Goal: Task Accomplishment & Management: Manage account settings

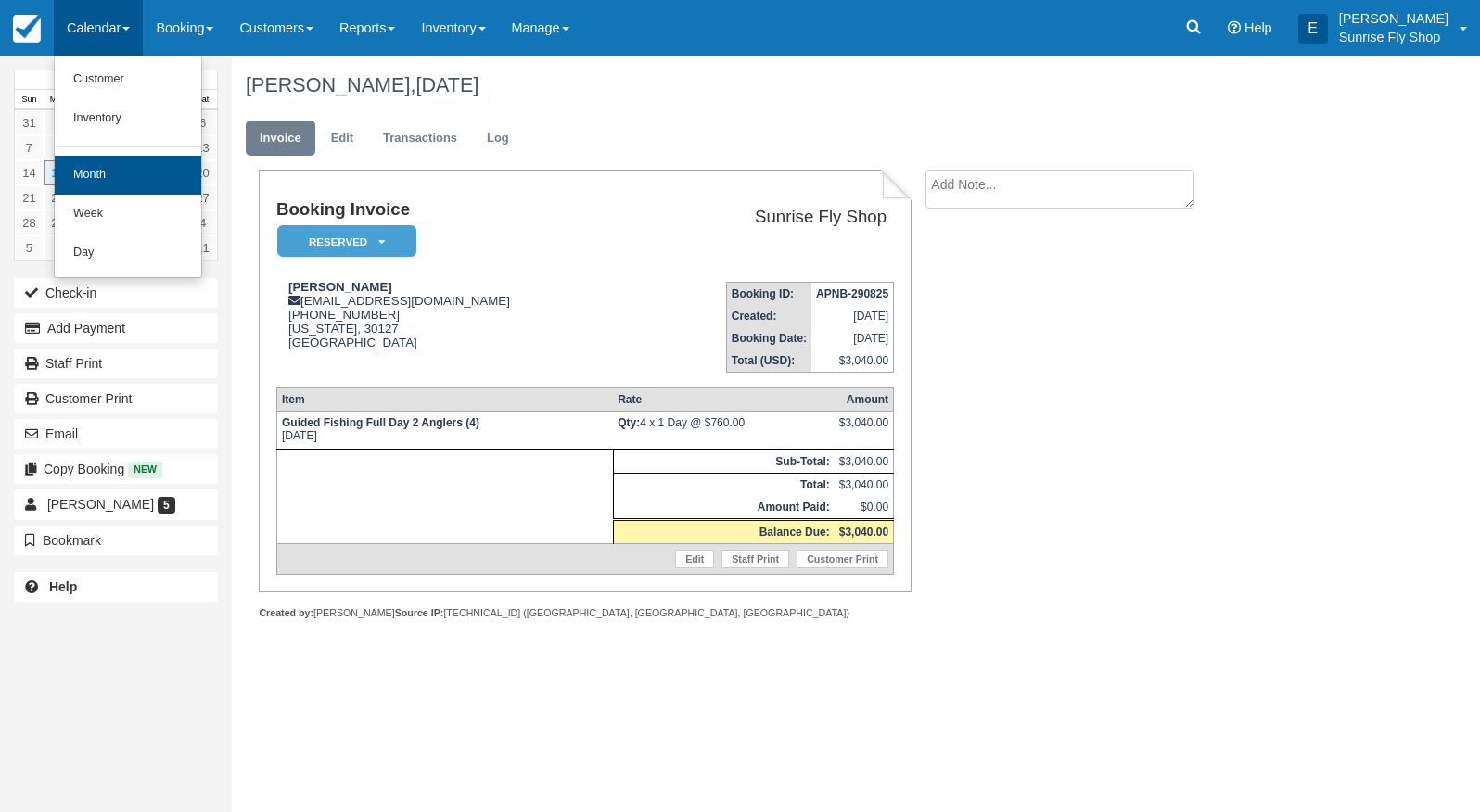
click at [94, 168] on link "Month" at bounding box center [128, 175] width 146 height 39
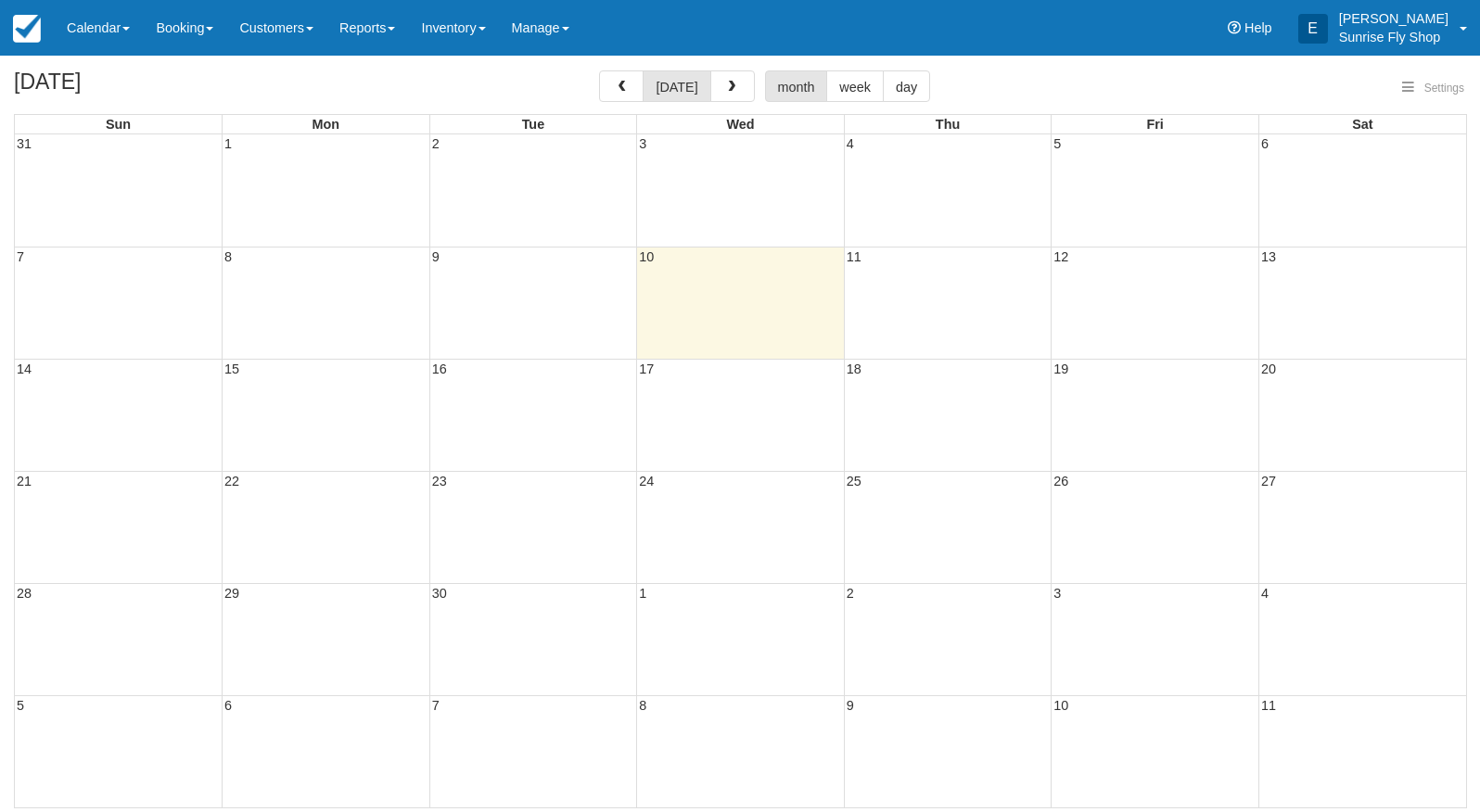
select select
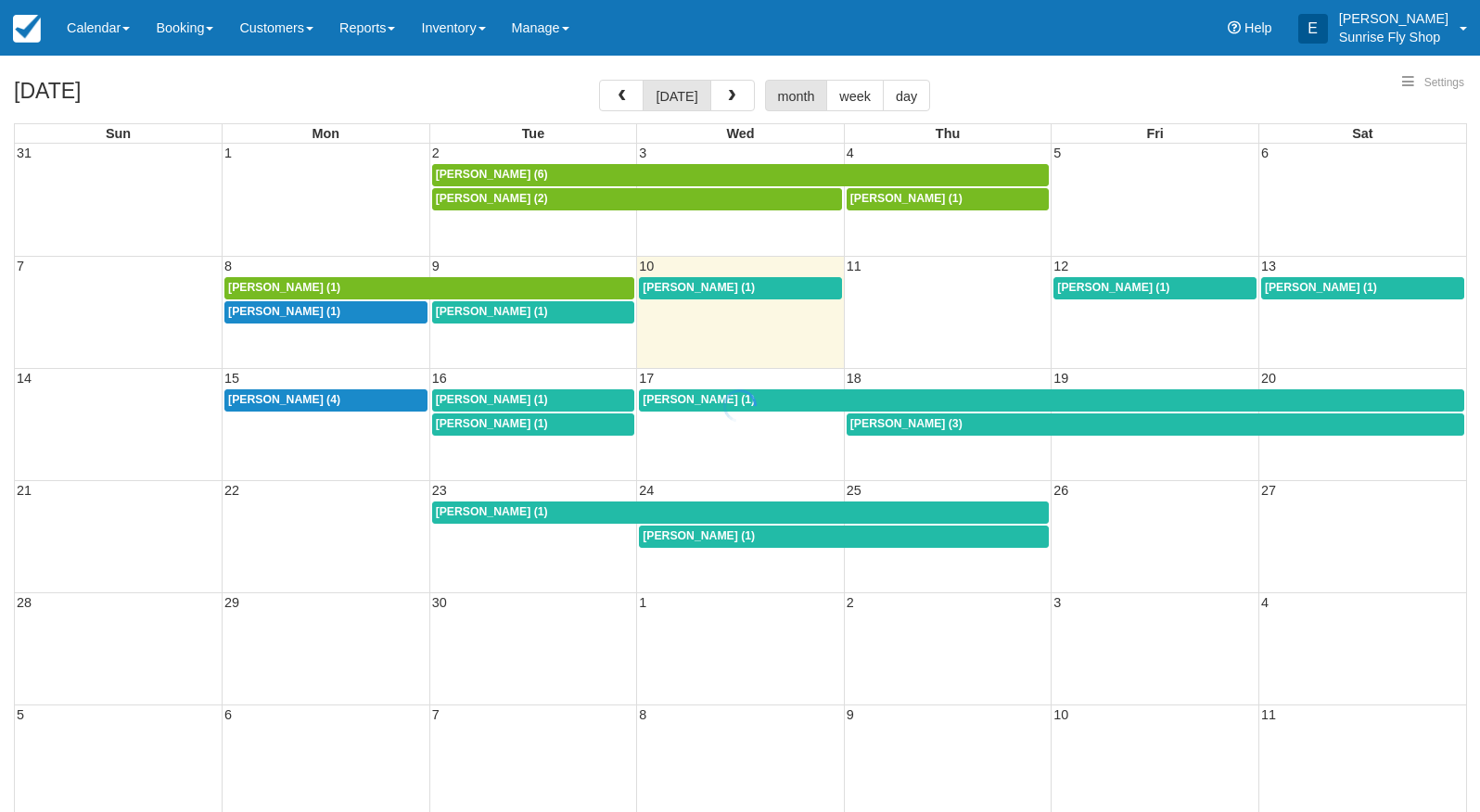
select select
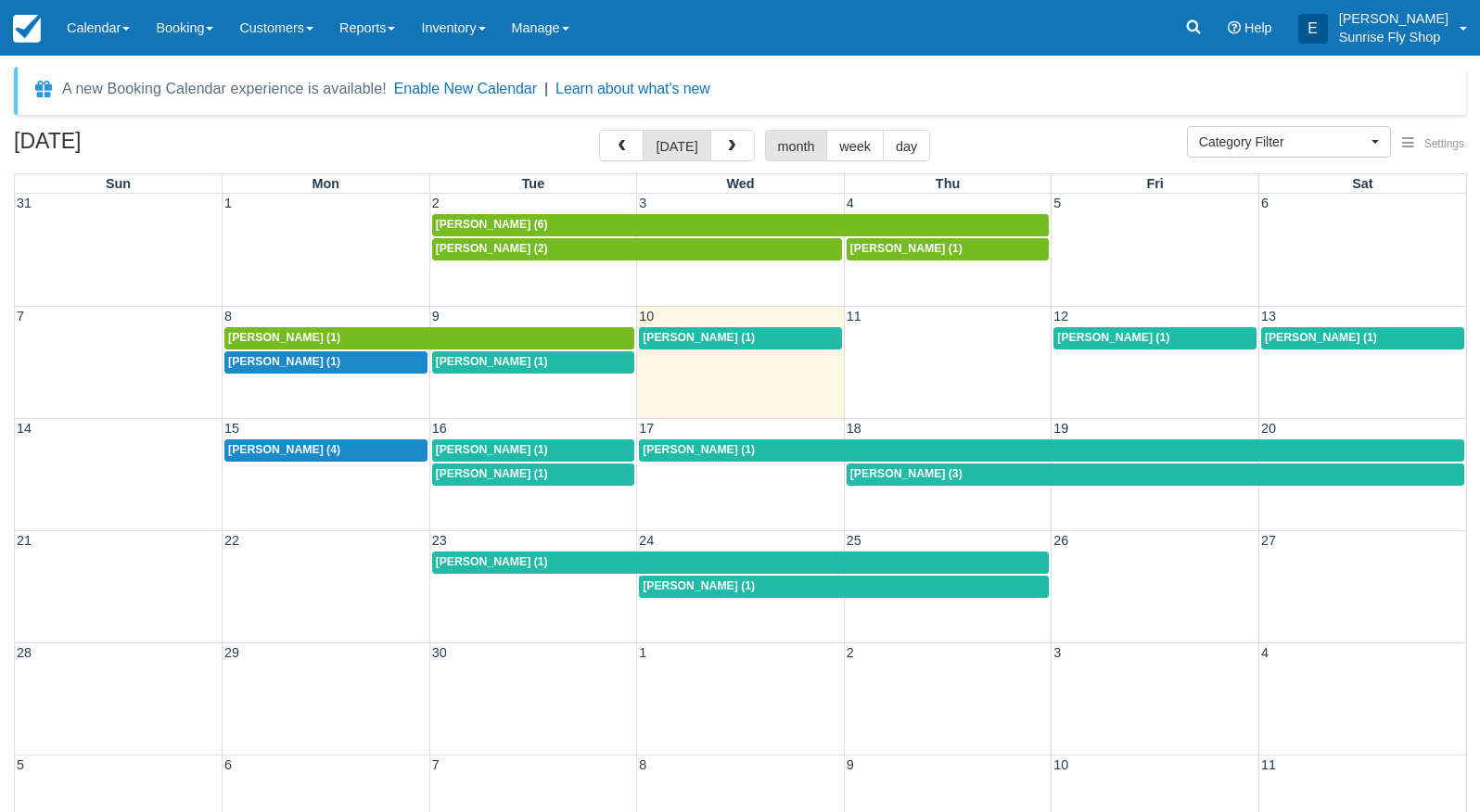
click at [696, 337] on span "[PERSON_NAME] (1)" at bounding box center [699, 338] width 113 height 13
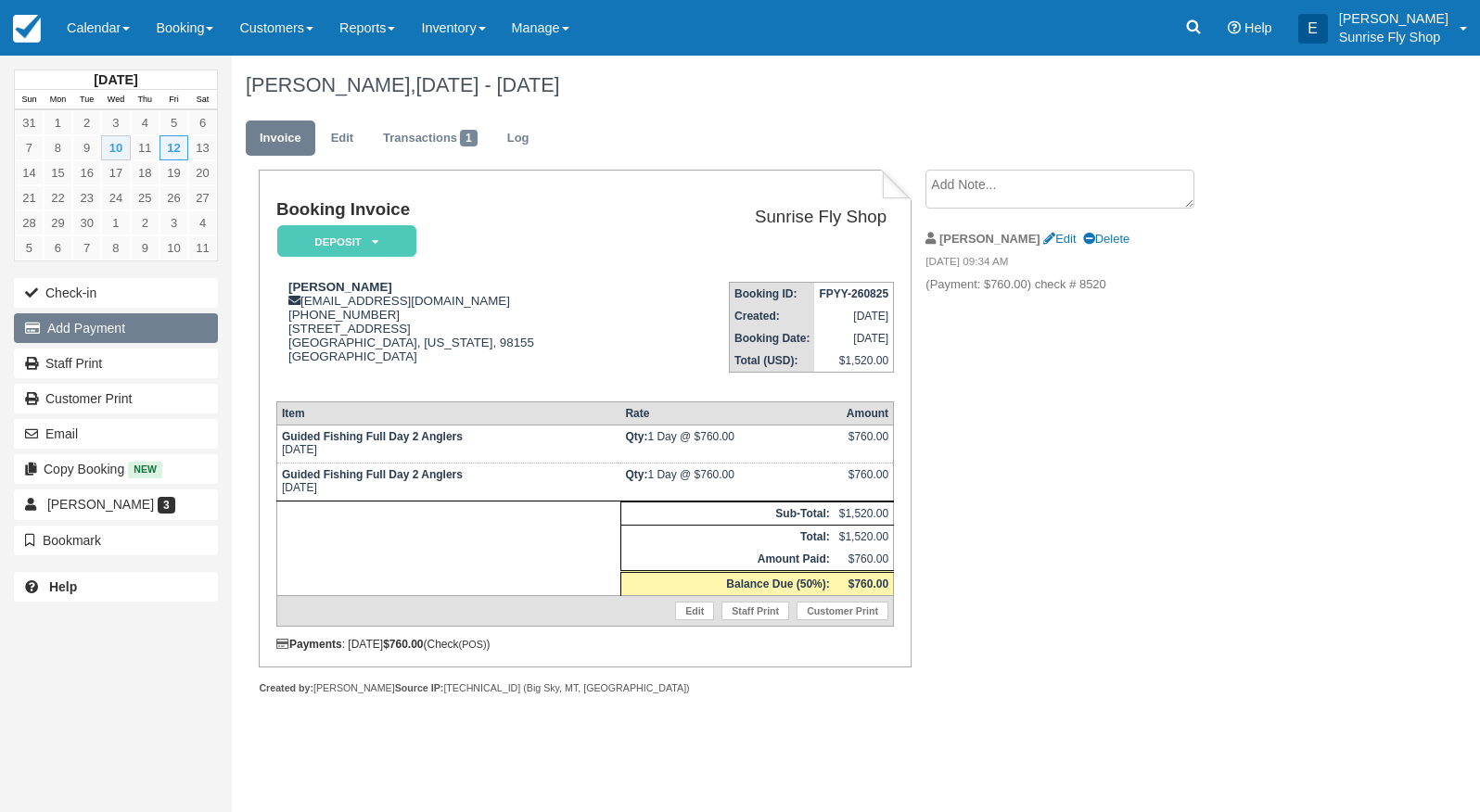
click at [99, 329] on button "Add Payment" at bounding box center [116, 328] width 204 height 30
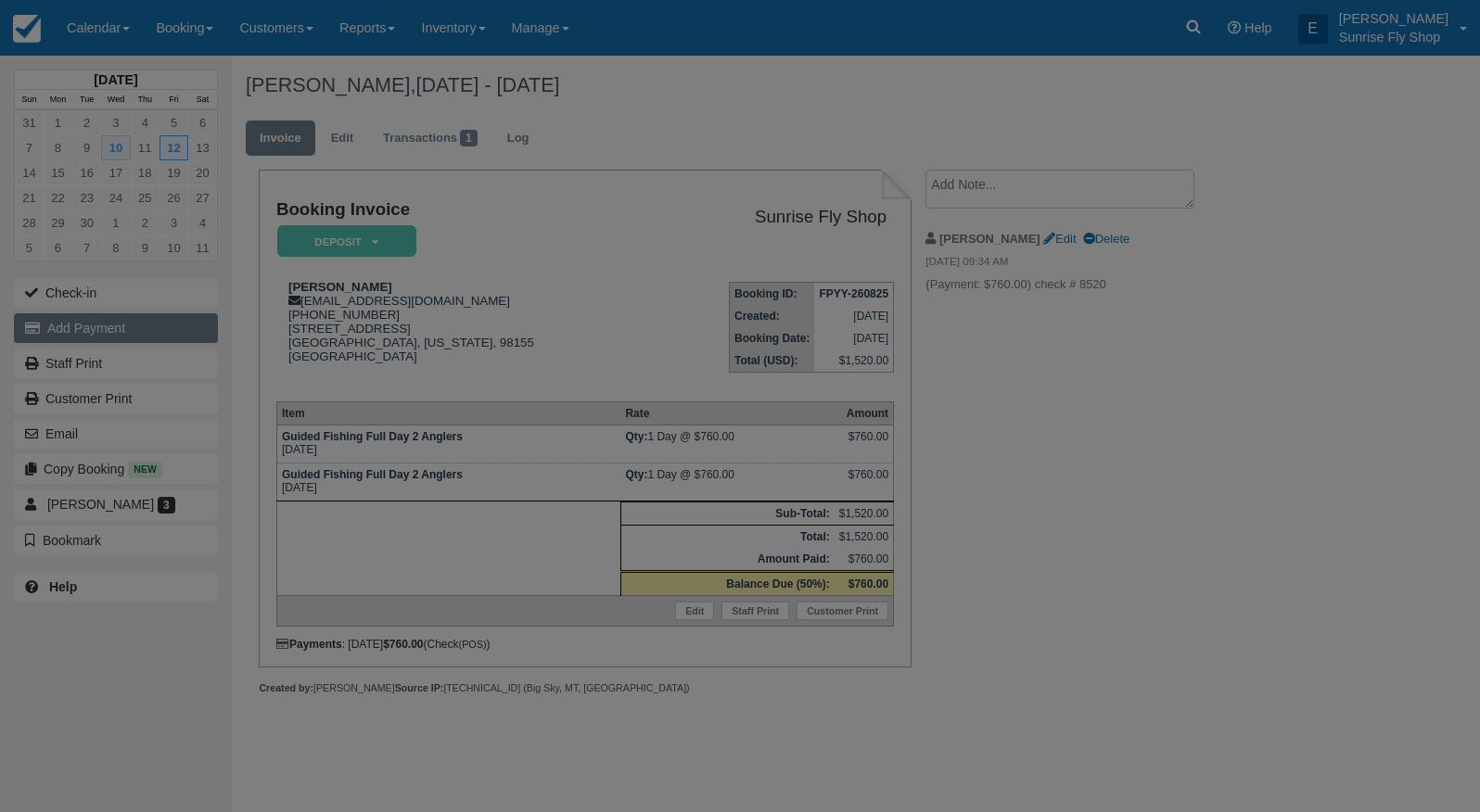
type input "[DATE]"
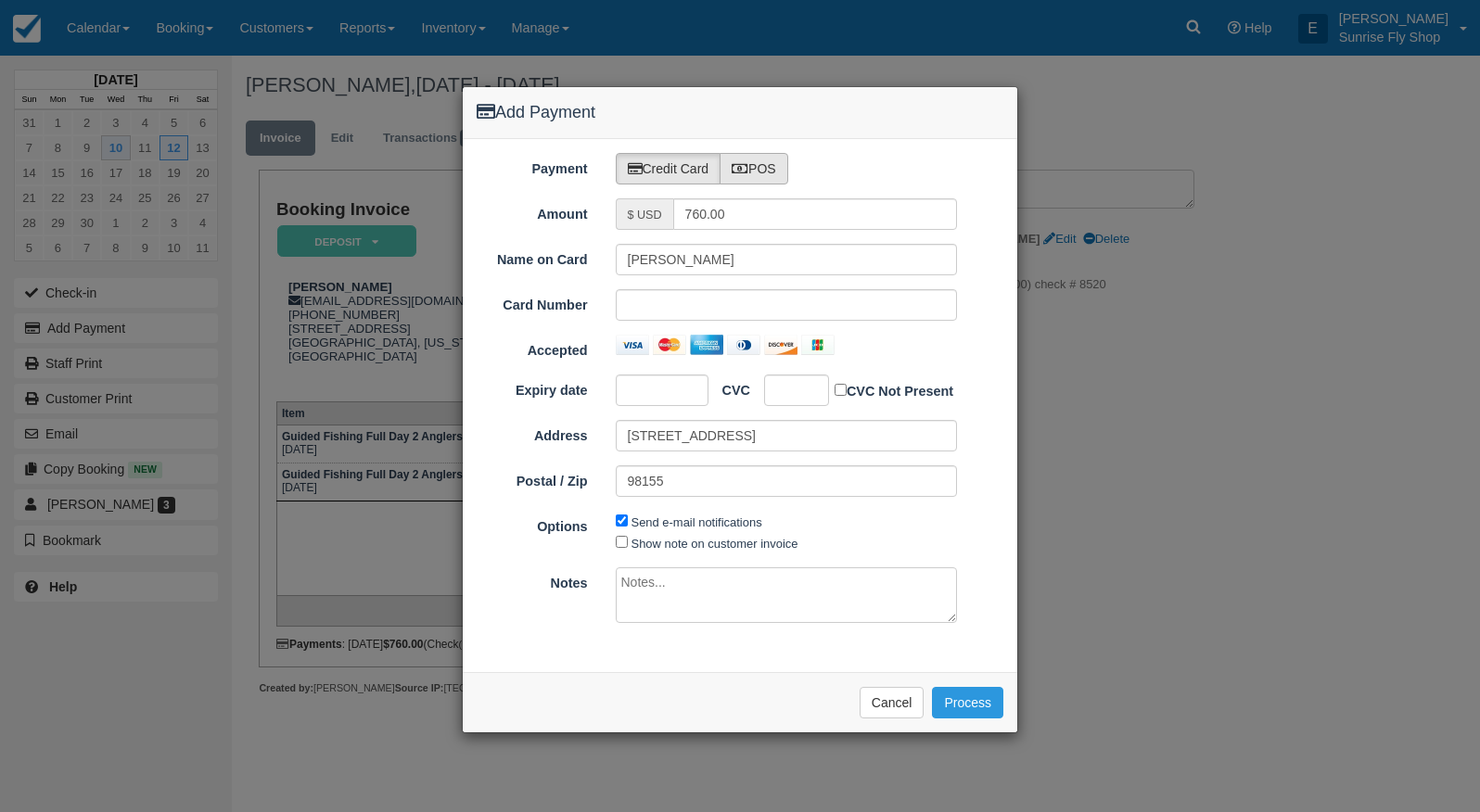
click at [781, 171] on label "POS" at bounding box center [753, 169] width 68 height 32
radio input "true"
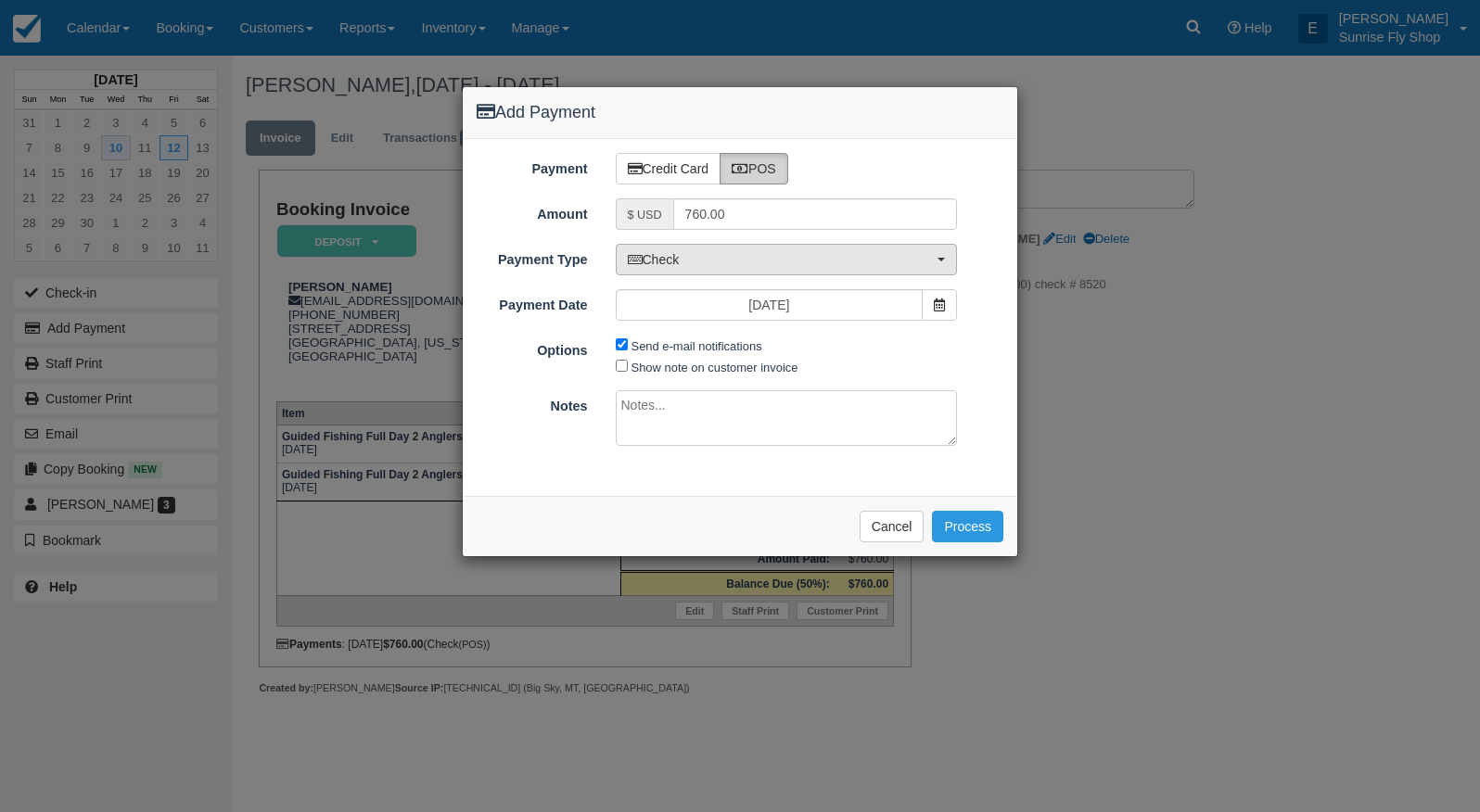
click at [724, 263] on span "Check" at bounding box center [780, 260] width 306 height 19
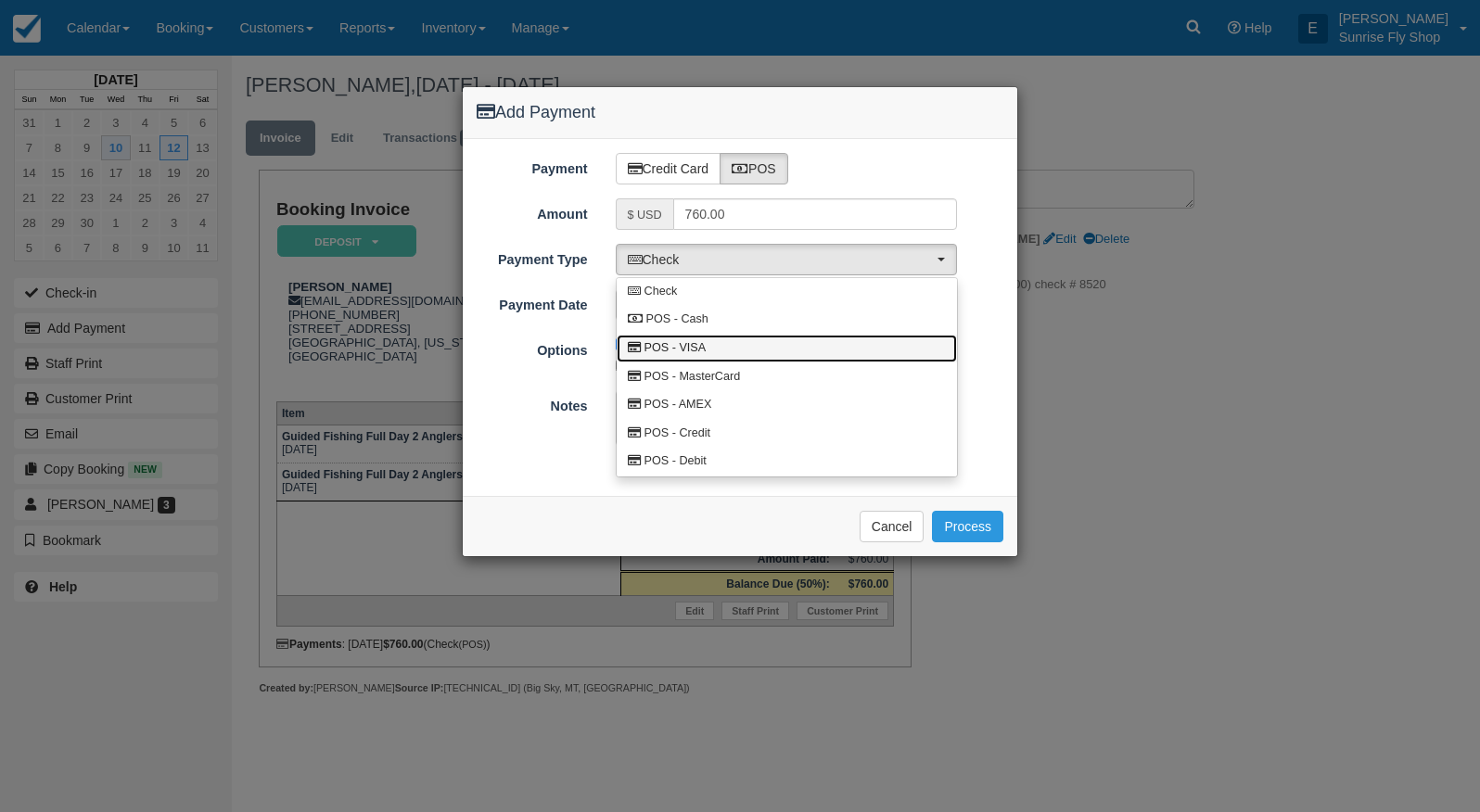
click at [699, 351] on span "POS - VISA" at bounding box center [675, 349] width 62 height 17
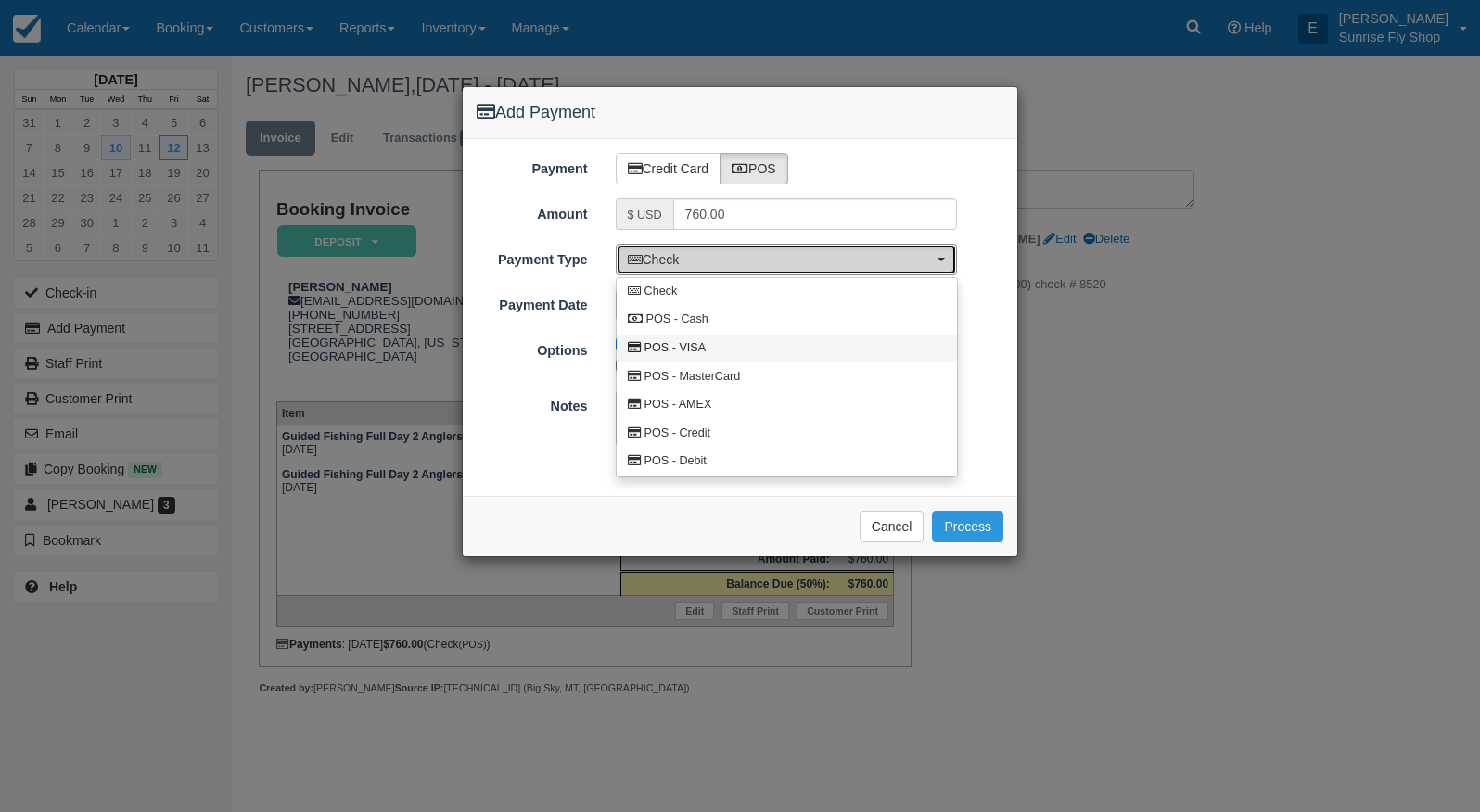
select select "VISA"
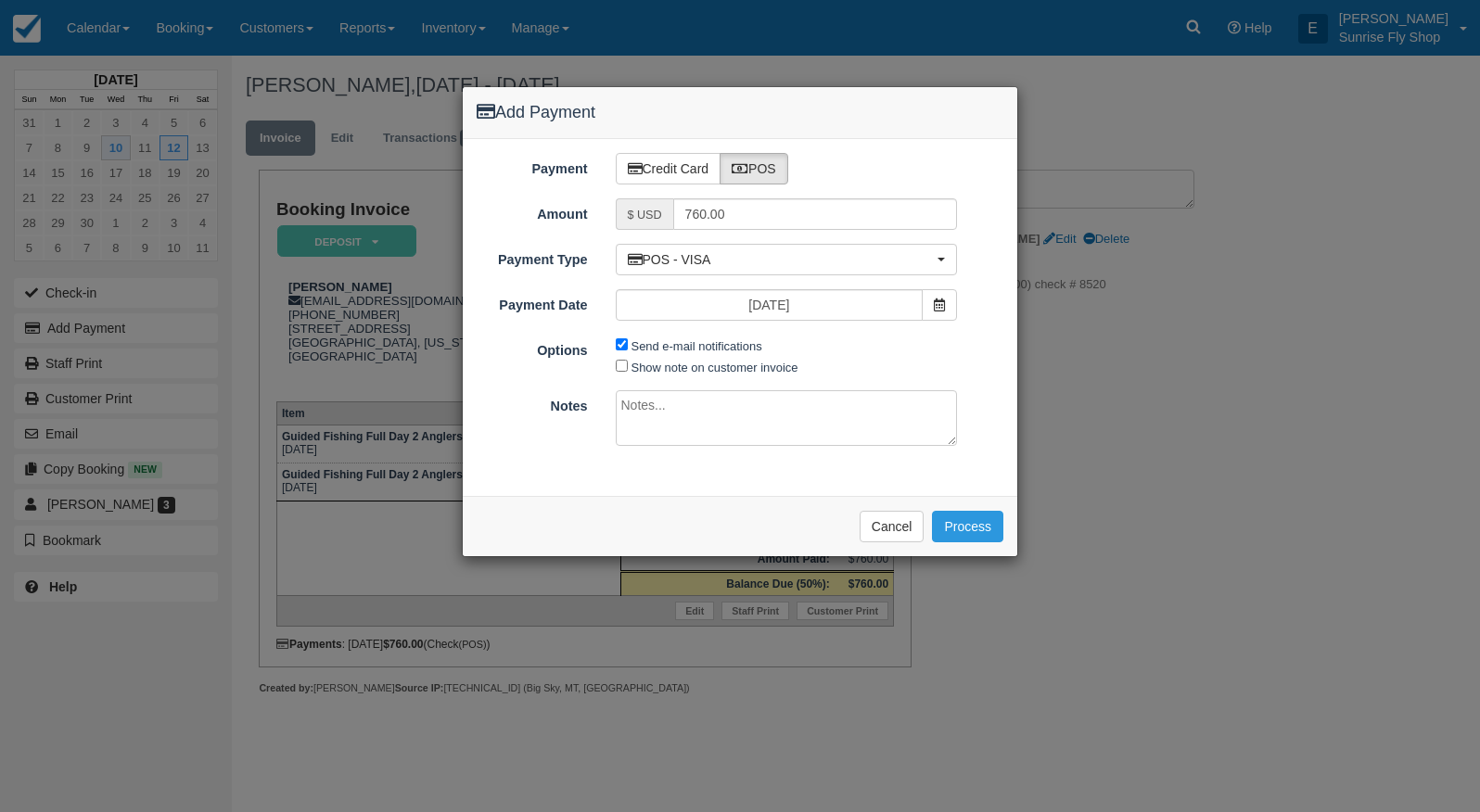
click at [623, 344] on input "Send e-mail notifications" at bounding box center [622, 344] width 12 height 12
checkbox input "false"
click at [965, 521] on button "Process" at bounding box center [968, 527] width 71 height 32
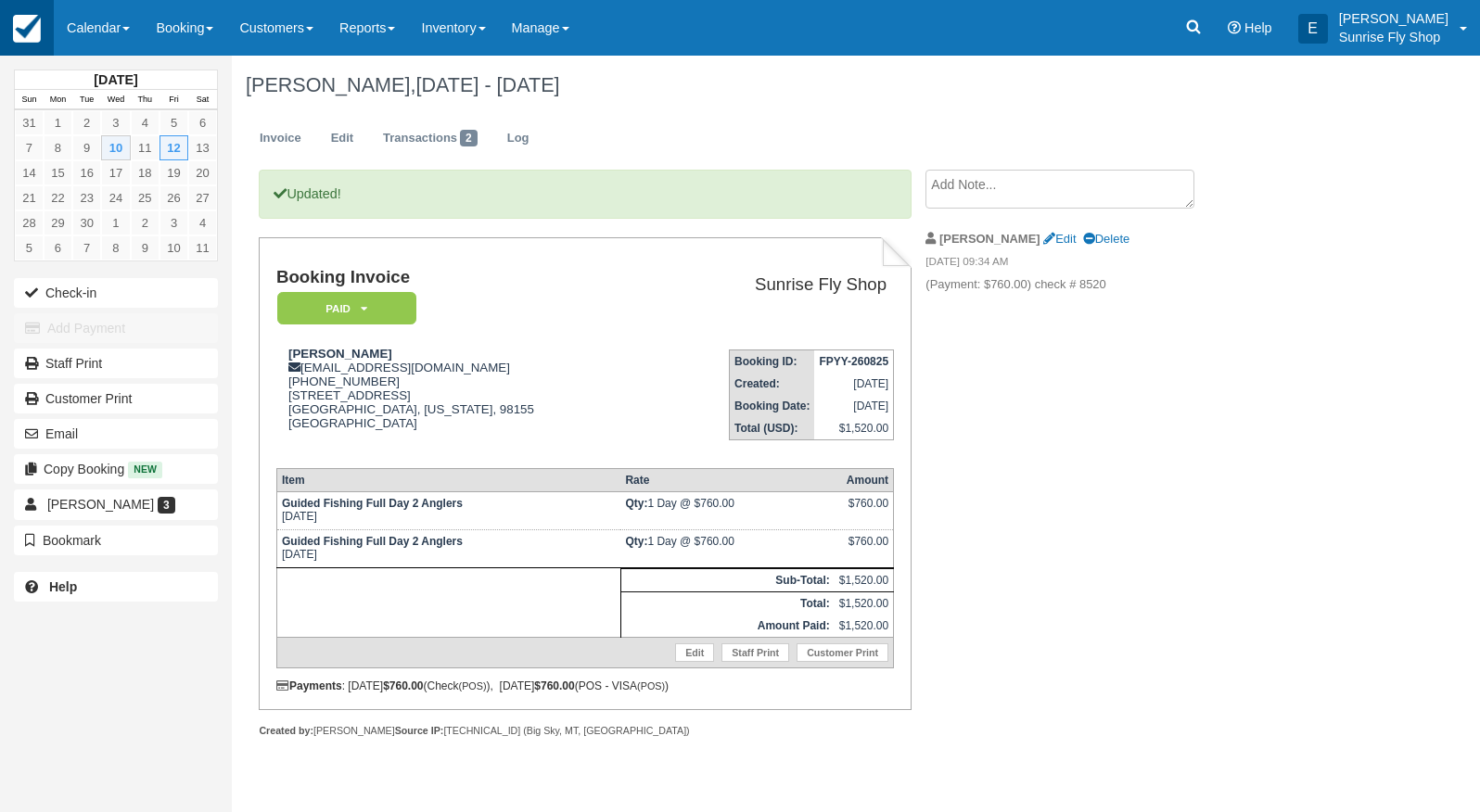
click at [26, 31] on img at bounding box center [27, 29] width 28 height 28
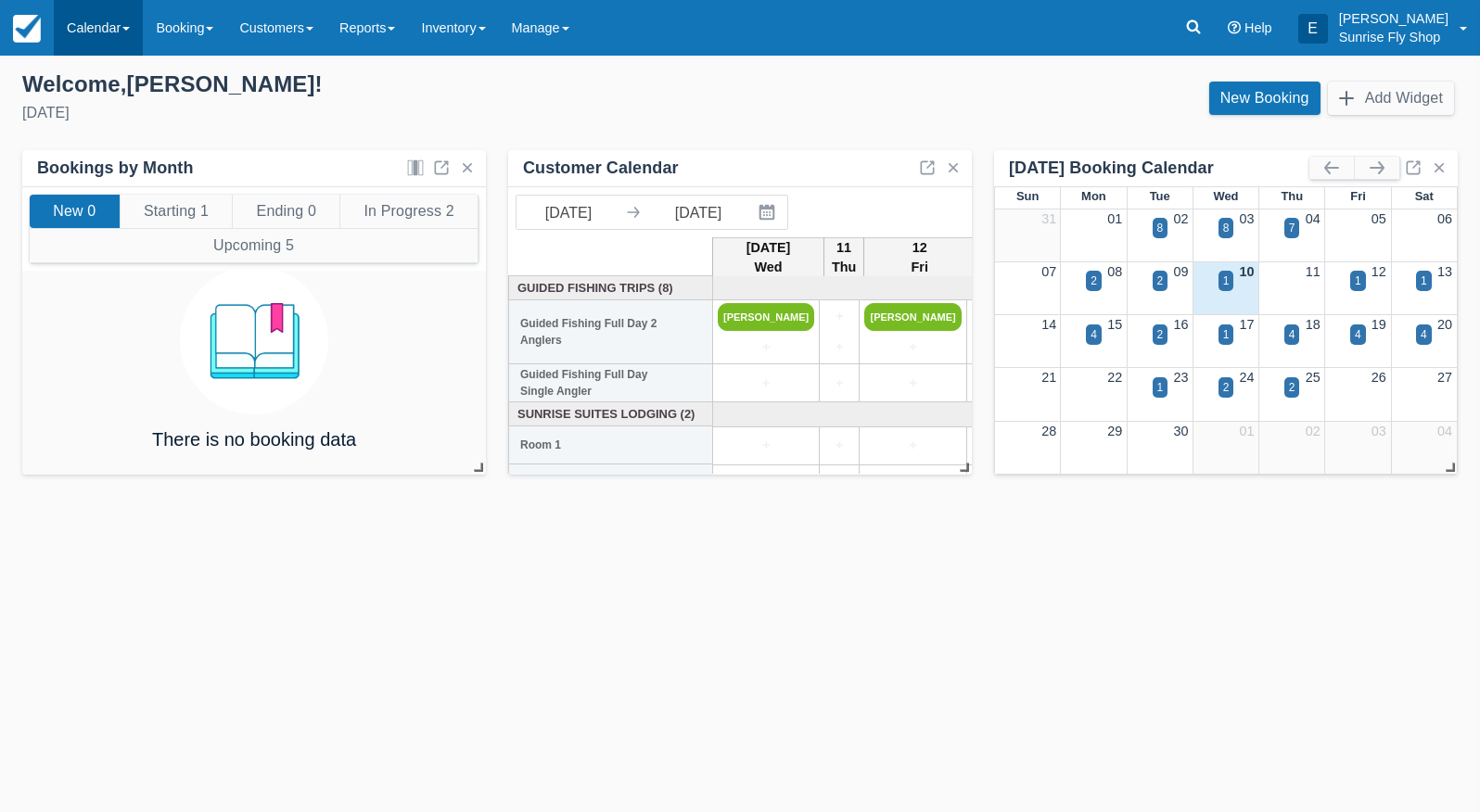
click at [98, 35] on link "Calendar" at bounding box center [98, 27] width 89 height 55
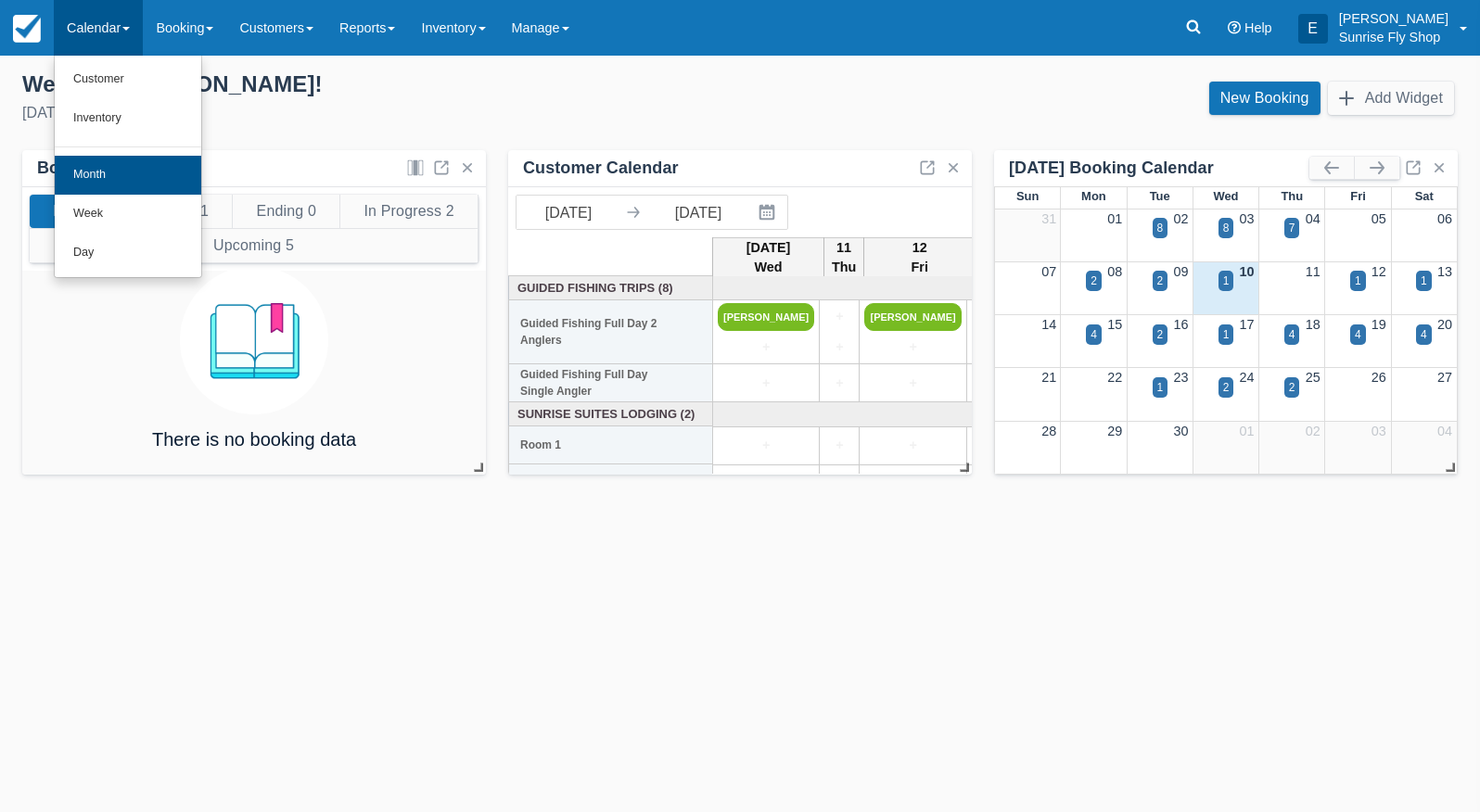
click at [120, 164] on link "Month" at bounding box center [128, 175] width 146 height 39
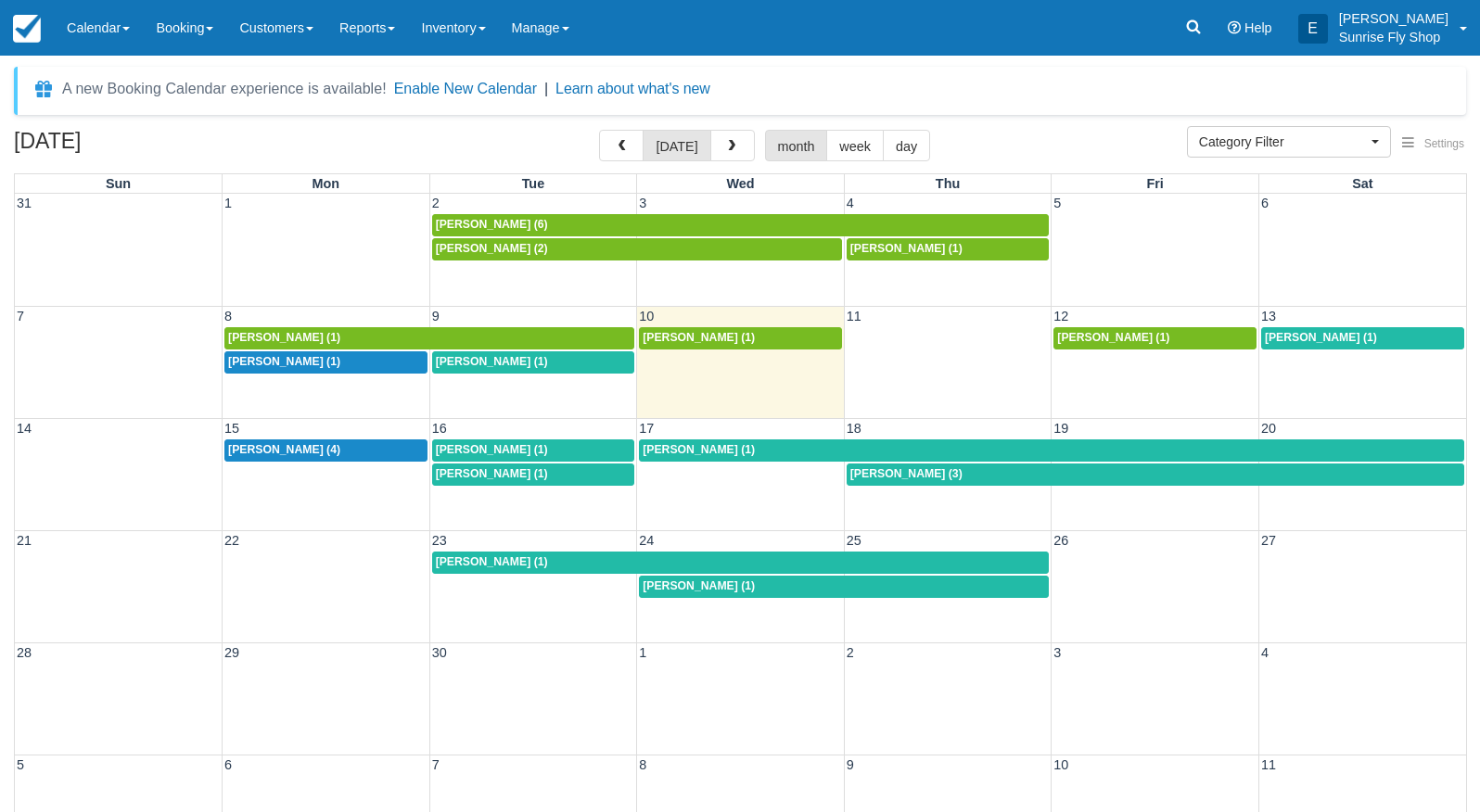
select select
click at [691, 334] on span "[PERSON_NAME] (1)" at bounding box center [699, 338] width 113 height 13
select select
click at [465, 360] on span "[PERSON_NAME] (1)" at bounding box center [492, 362] width 113 height 13
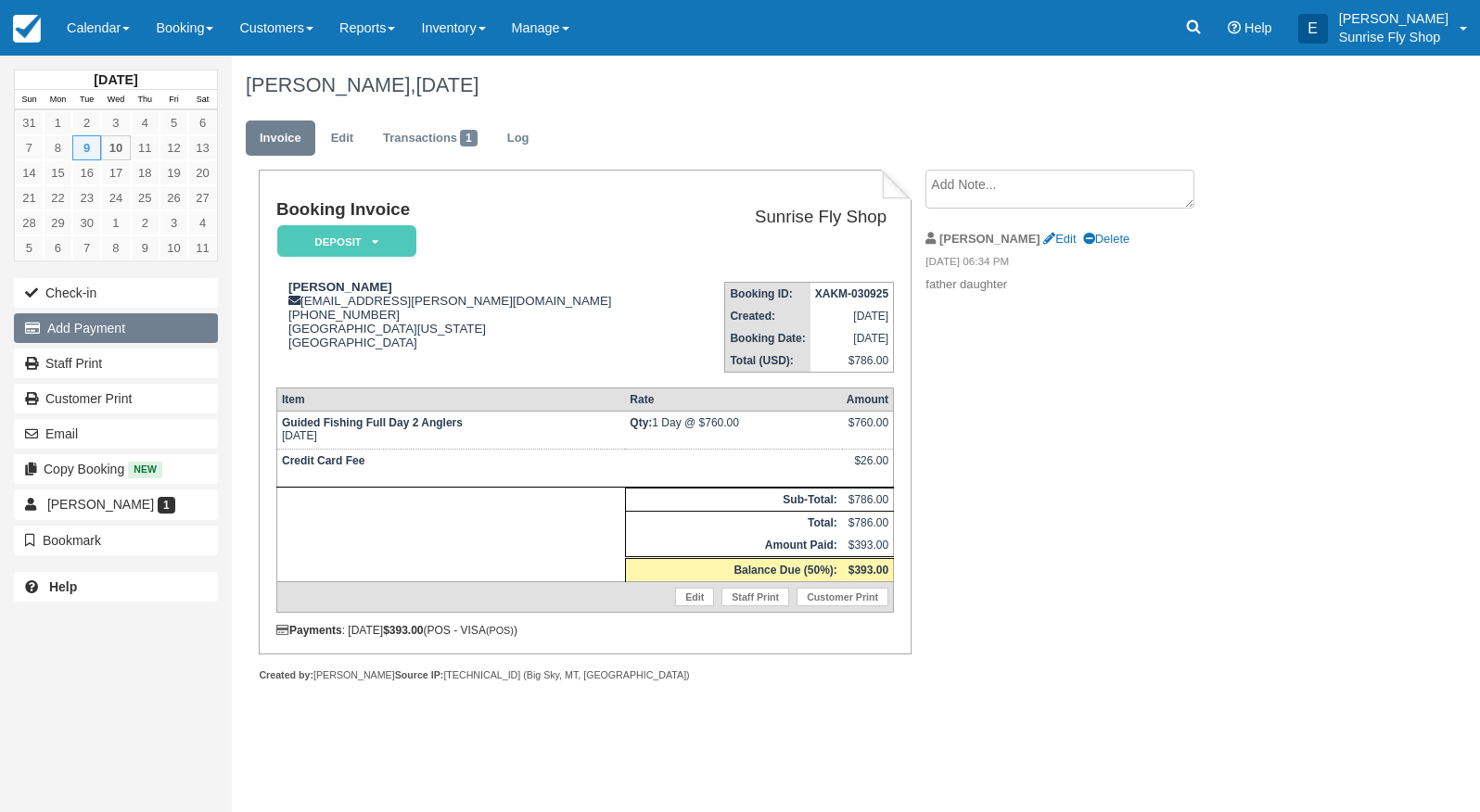
click at [98, 337] on button "Add Payment" at bounding box center [116, 328] width 204 height 30
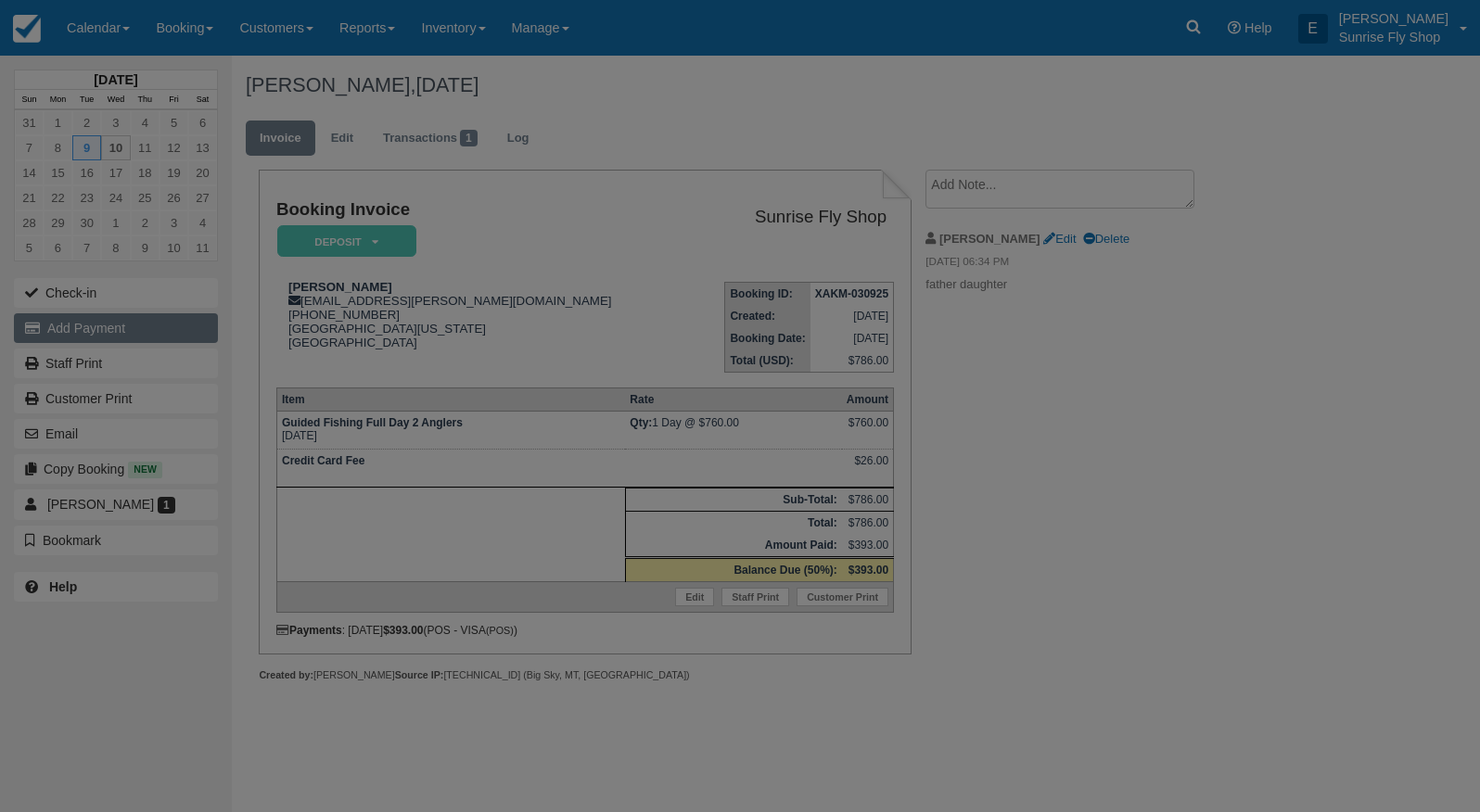
type input "09/10/25"
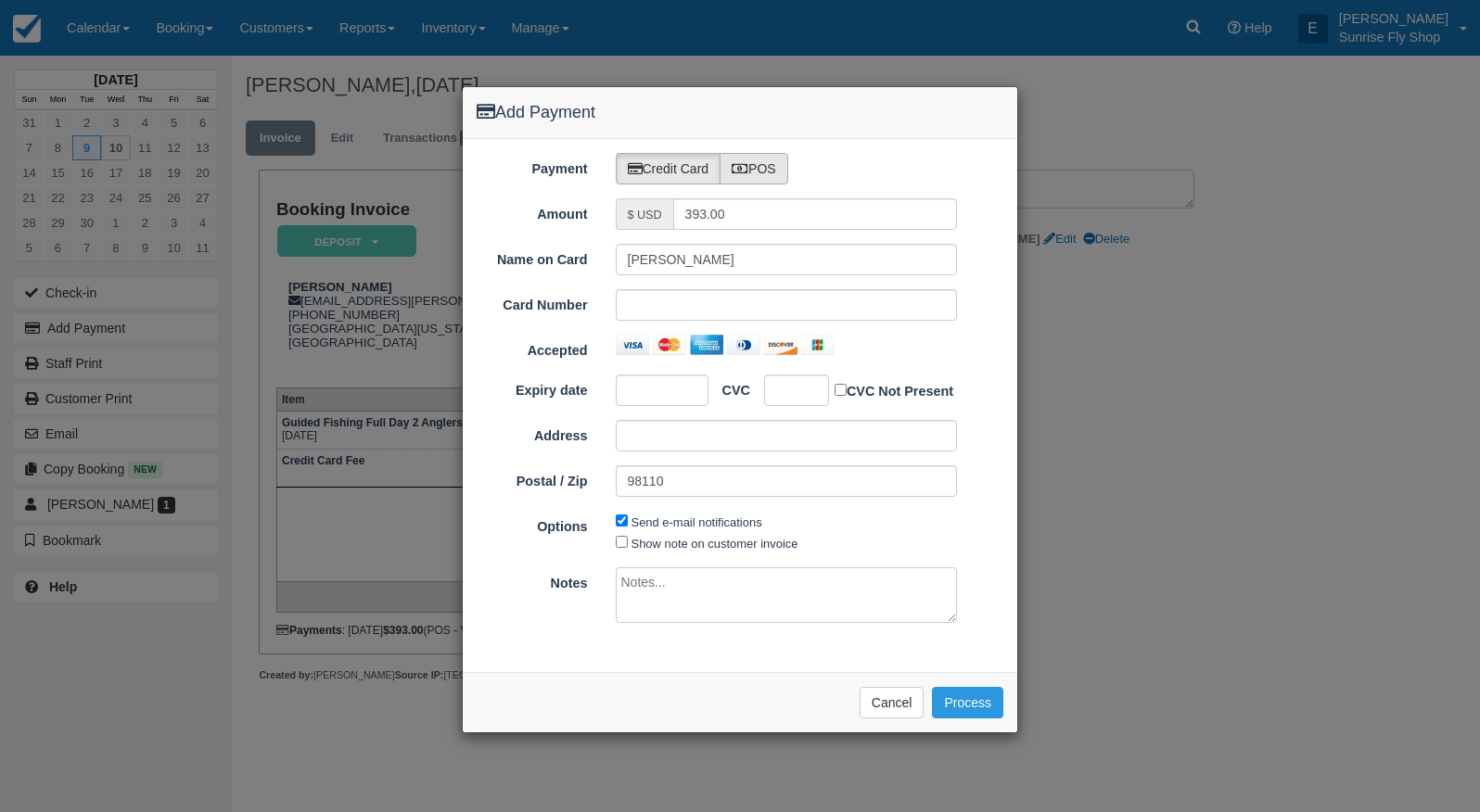
click at [775, 174] on label "POS" at bounding box center [753, 169] width 68 height 32
radio input "true"
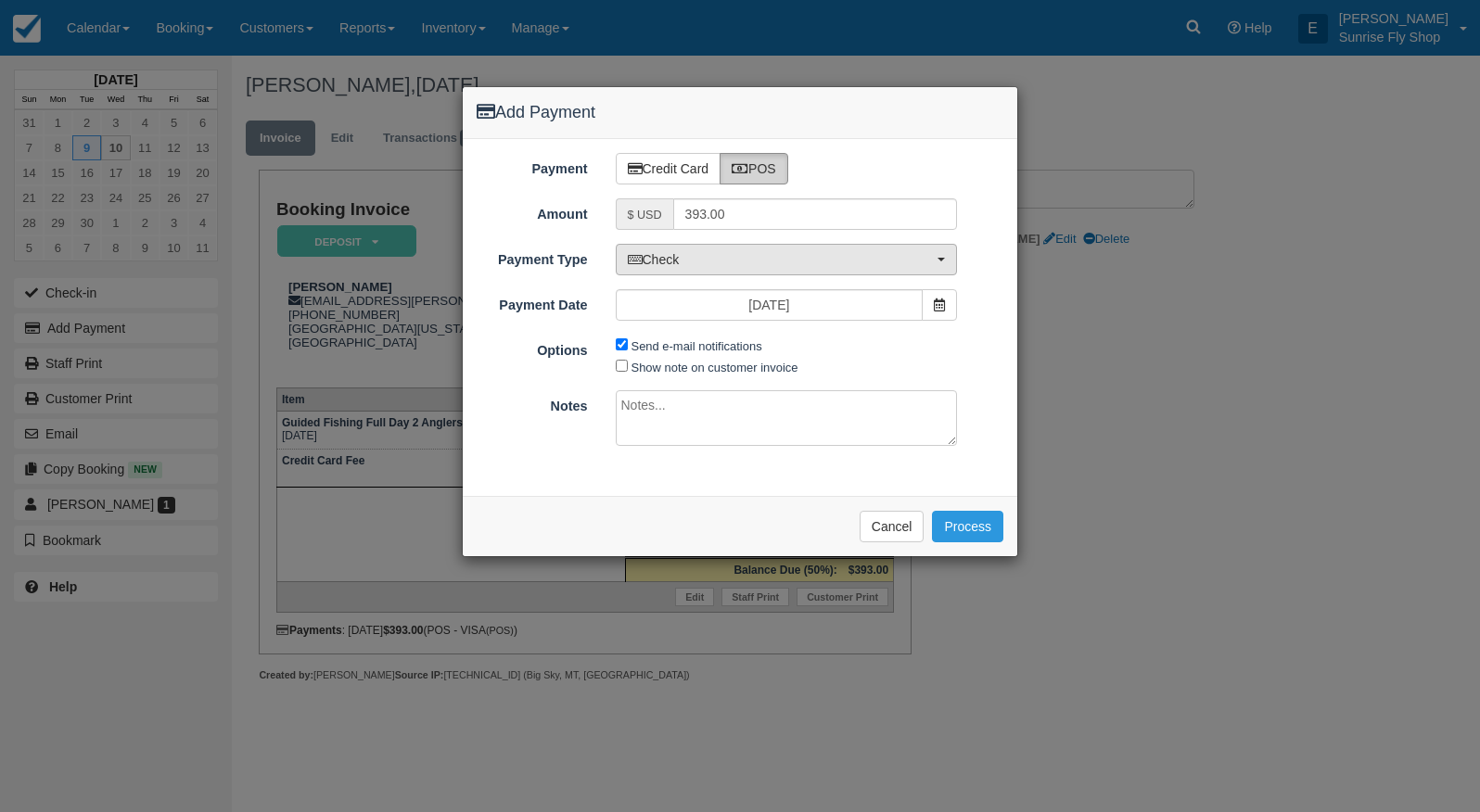
click at [683, 269] on button "Check" at bounding box center [787, 260] width 342 height 32
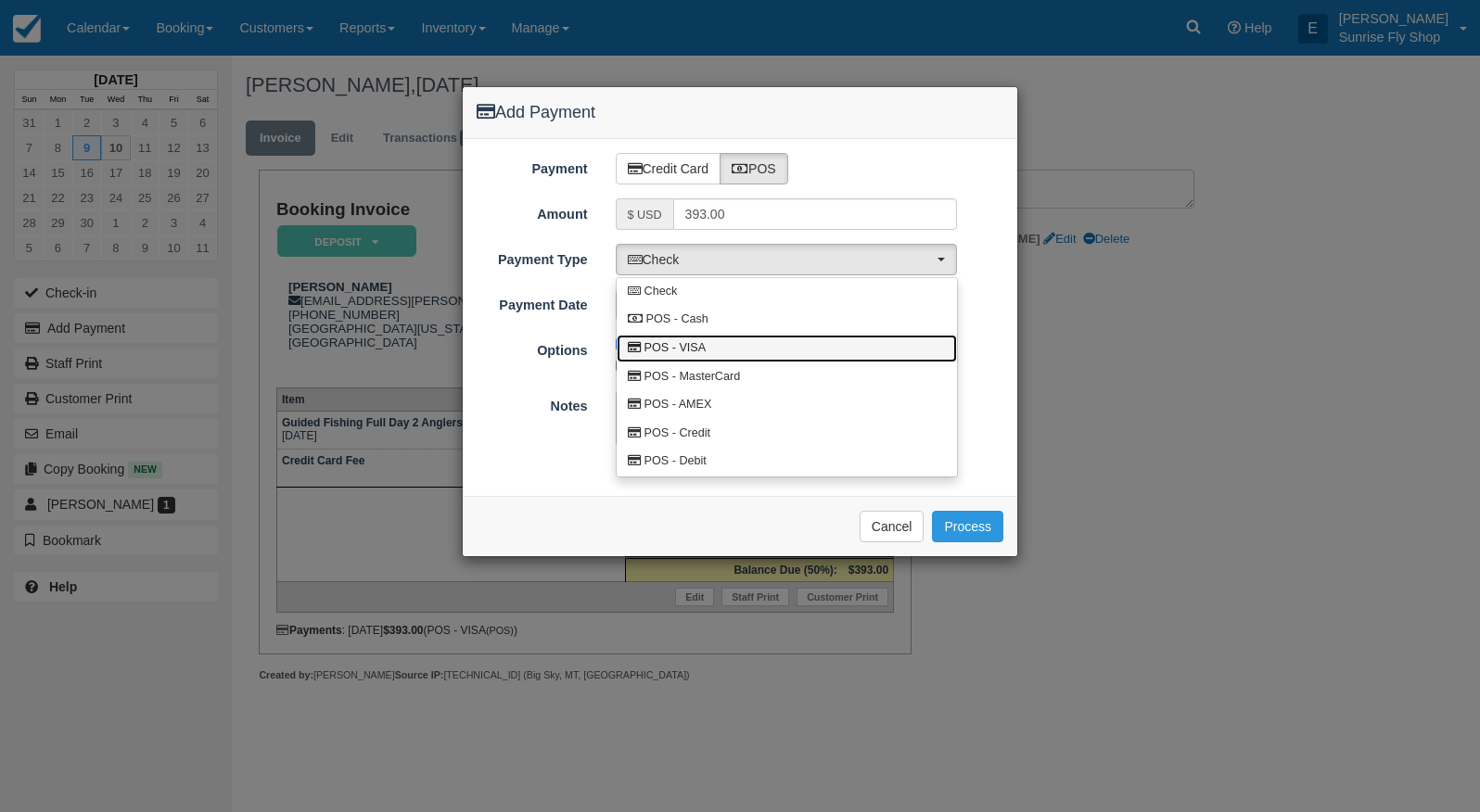
click at [676, 346] on span "POS - VISA" at bounding box center [675, 349] width 62 height 17
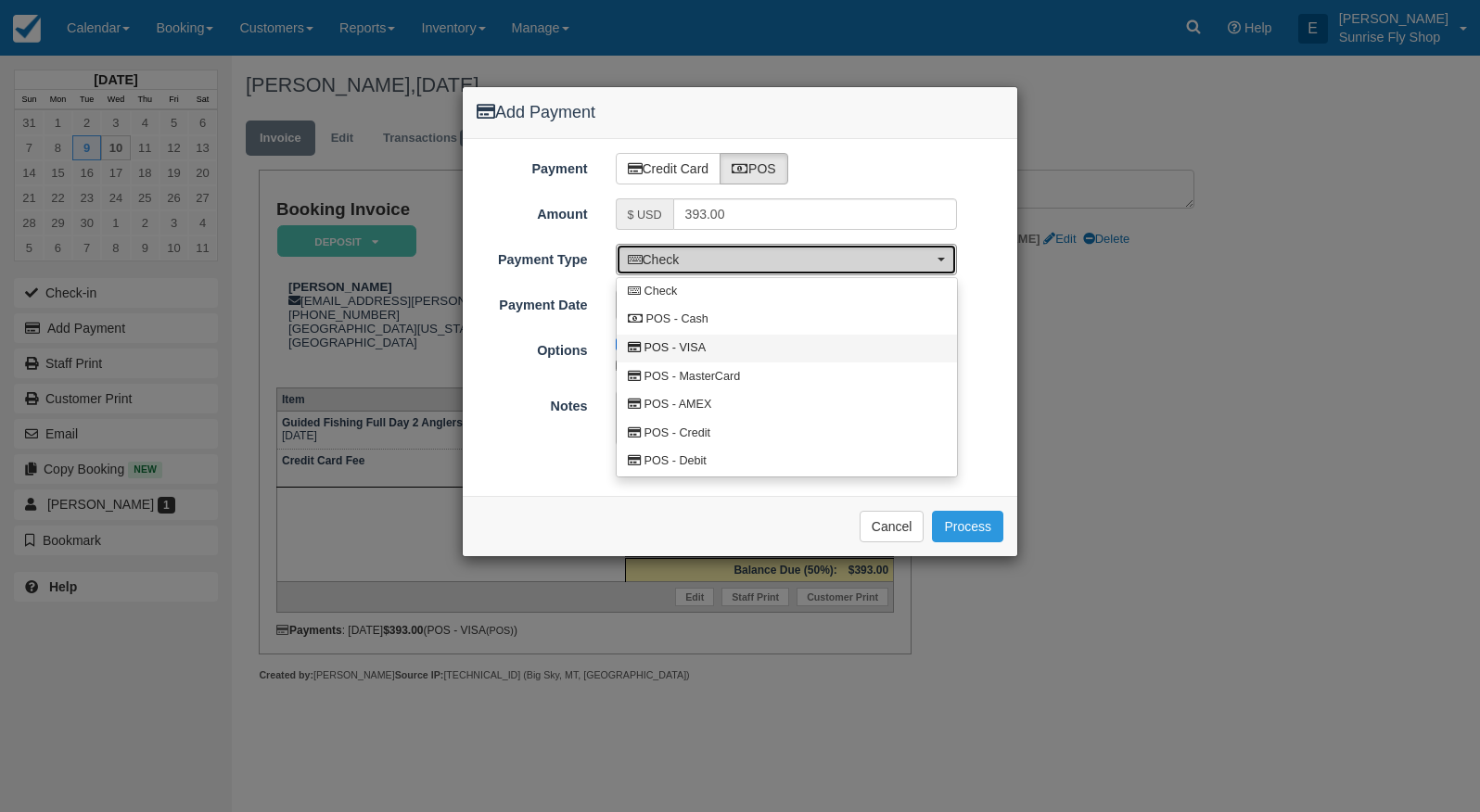
select select "VISA"
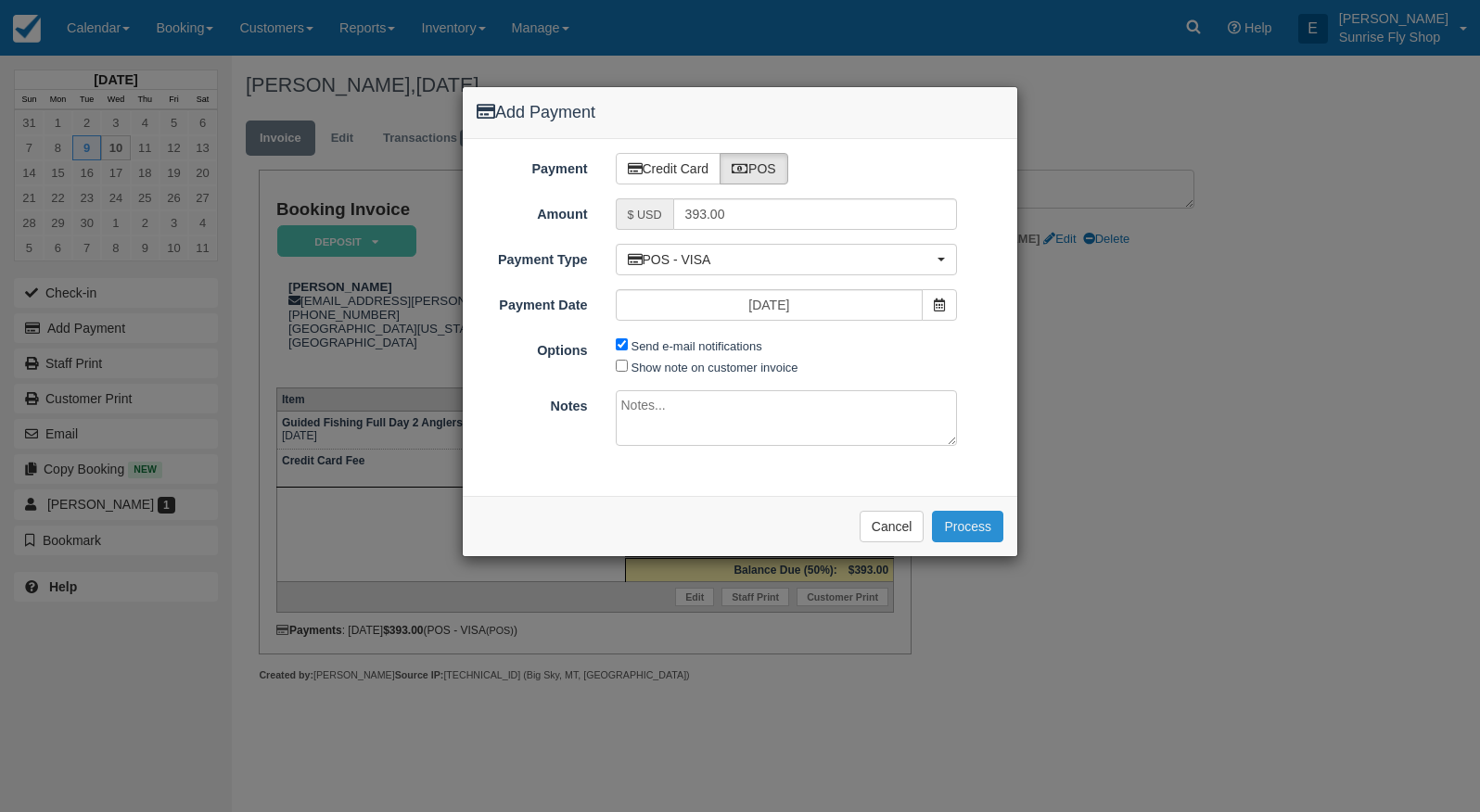
click at [958, 512] on button "Process" at bounding box center [968, 527] width 71 height 32
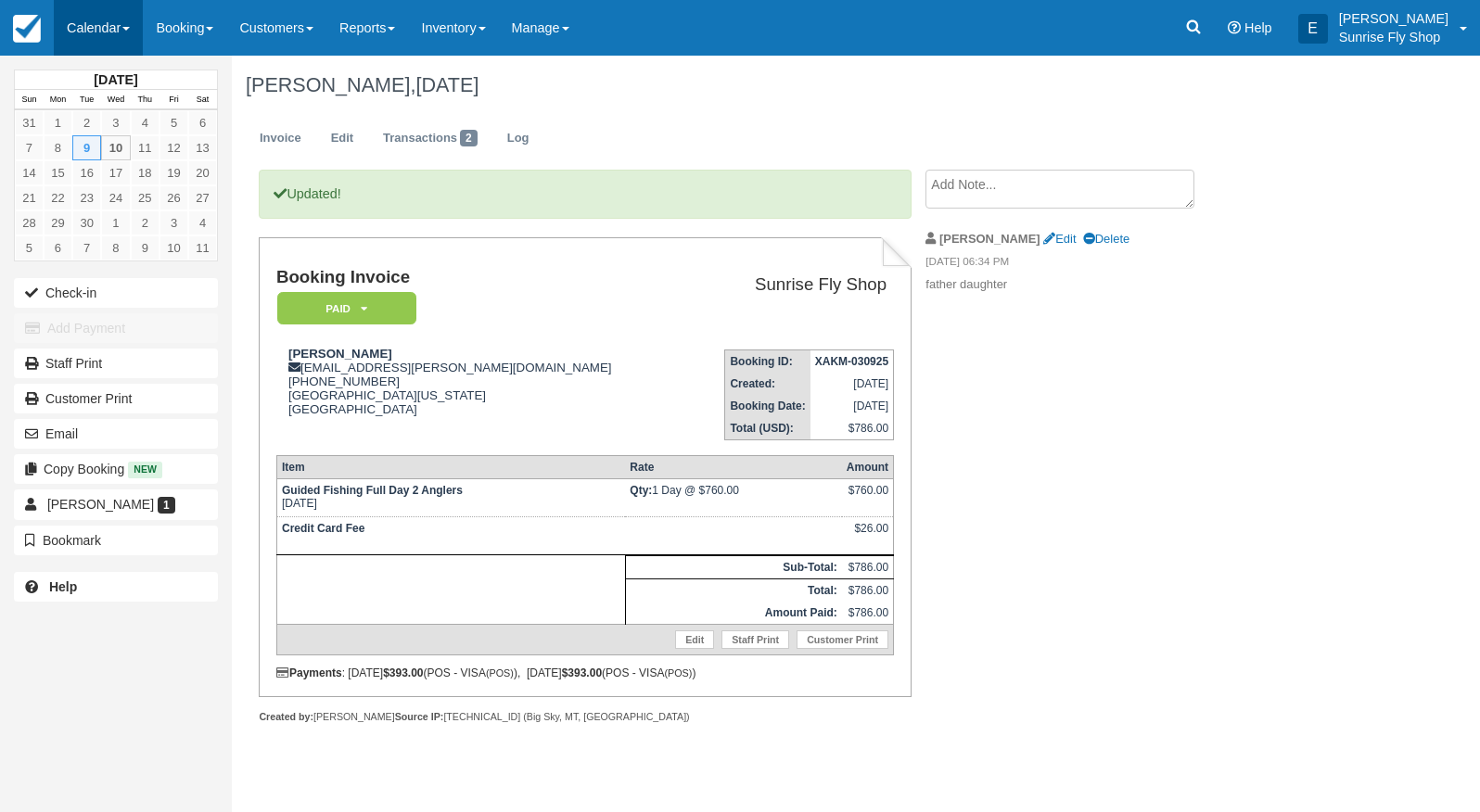
click at [85, 25] on link "Calendar" at bounding box center [98, 27] width 89 height 55
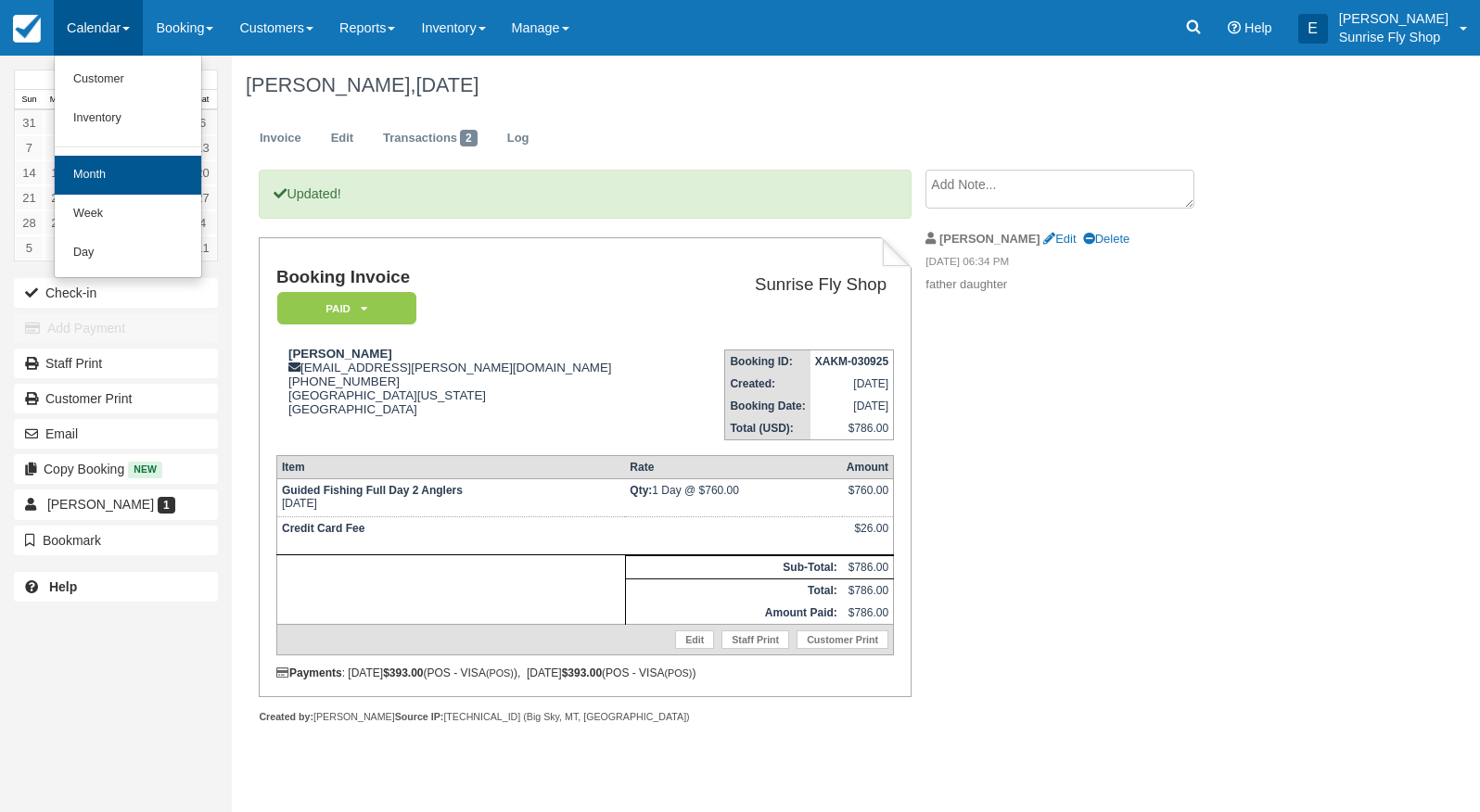
click at [98, 177] on link "Month" at bounding box center [128, 175] width 146 height 39
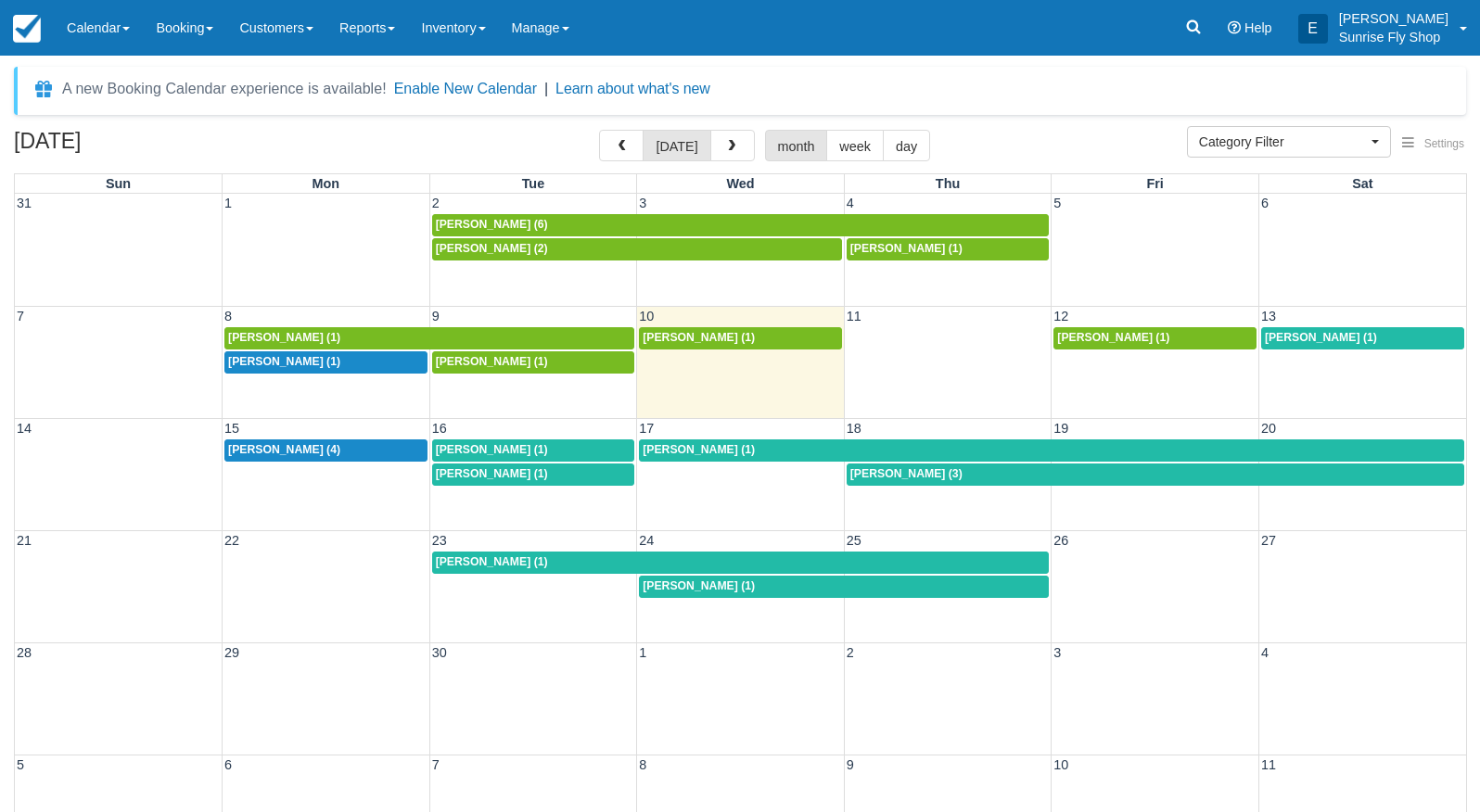
select select
click at [255, 452] on span "Mike Miller (4)" at bounding box center [284, 450] width 113 height 13
